Goal: Find specific page/section: Find specific page/section

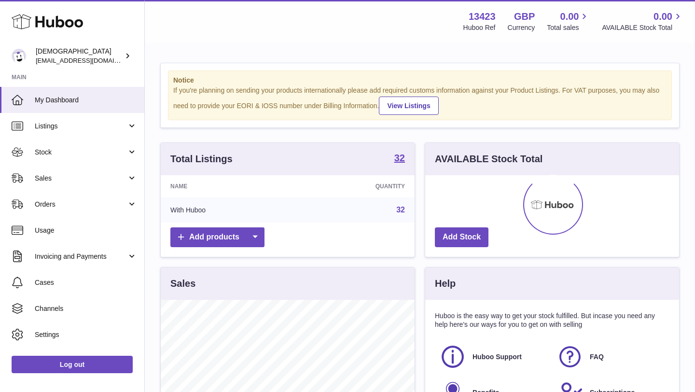
scroll to position [151, 254]
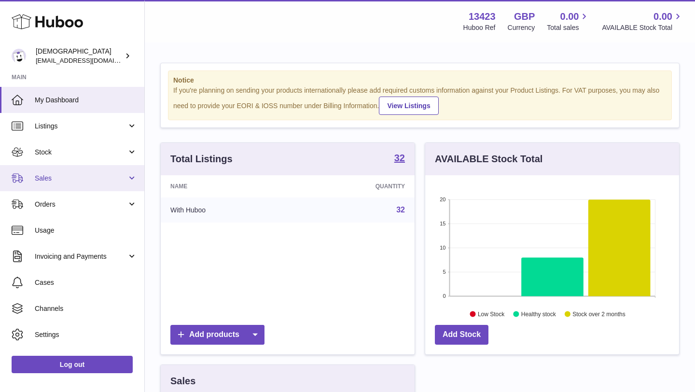
click at [75, 185] on link "Sales" at bounding box center [72, 178] width 144 height 26
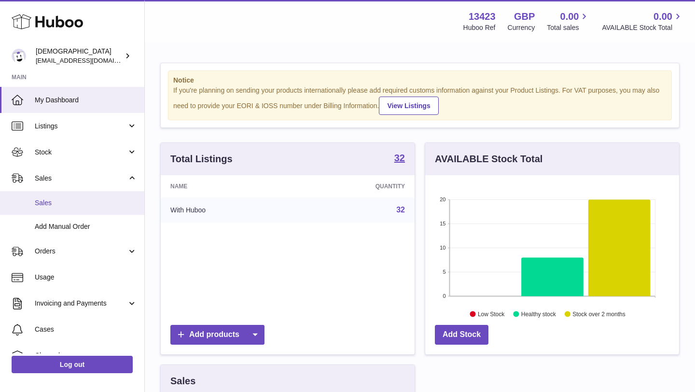
click at [67, 205] on span "Sales" at bounding box center [86, 202] width 102 height 9
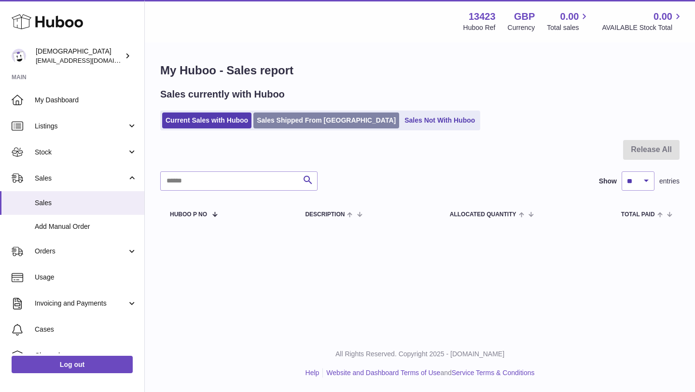
click at [293, 124] on link "Sales Shipped From [GEOGRAPHIC_DATA]" at bounding box center [327, 121] width 146 height 16
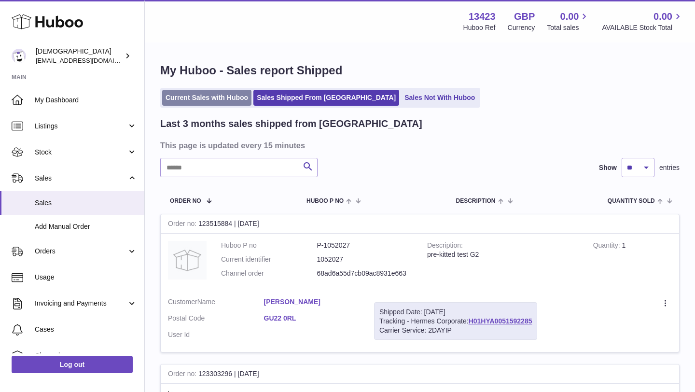
click at [223, 99] on link "Current Sales with Huboo" at bounding box center [206, 98] width 89 height 16
